Goal: Transaction & Acquisition: Purchase product/service

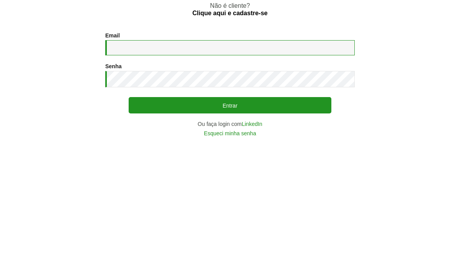
type input "**********"
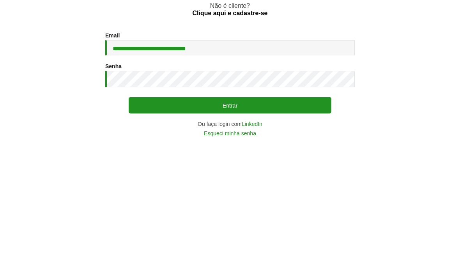
click at [230, 186] on button "Entrar" at bounding box center [230, 194] width 203 height 16
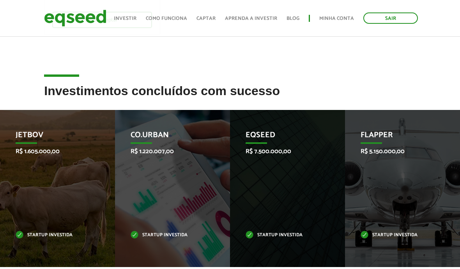
scroll to position [223, 0]
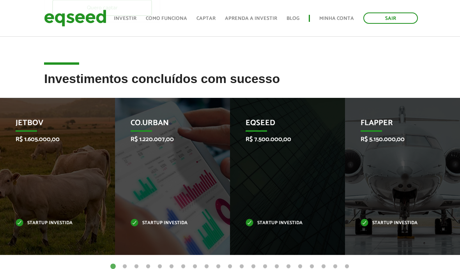
click at [156, 182] on div "Co.Urban R$ 1.220.007,00 Startup investida" at bounding box center [166, 176] width 103 height 157
click at [150, 190] on div "Co.Urban R$ 1.220.007,00 Startup investida" at bounding box center [166, 176] width 103 height 157
click at [145, 192] on div "Co.Urban R$ 1.220.007,00 Startup investida" at bounding box center [166, 176] width 103 height 157
click at [164, 150] on div "Co.Urban R$ 1.220.007,00 Startup investida" at bounding box center [166, 176] width 103 height 157
click at [157, 178] on div "Co.Urban R$ 1.220.007,00 Startup investida" at bounding box center [166, 176] width 103 height 157
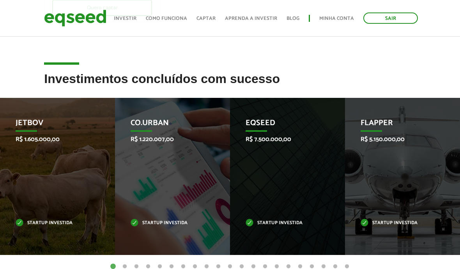
click at [56, 186] on div "JetBov R$ 1.605.000,00 Startup investida" at bounding box center [51, 176] width 103 height 157
click at [48, 183] on div "JetBov R$ 1.605.000,00 Startup investida" at bounding box center [51, 176] width 103 height 157
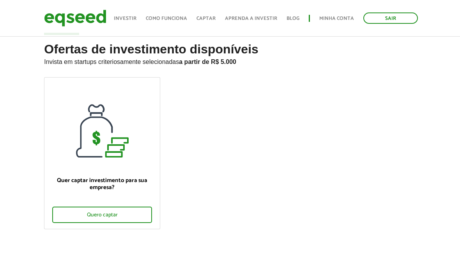
scroll to position [0, 0]
